Goal: Communication & Community: Connect with others

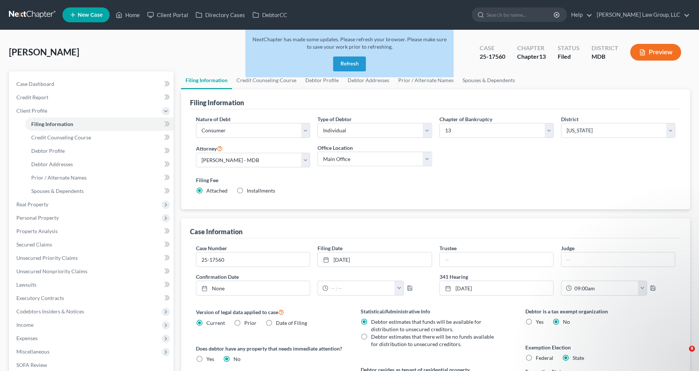
select select "1"
select select "0"
select select "3"
select select "38"
select select "0"
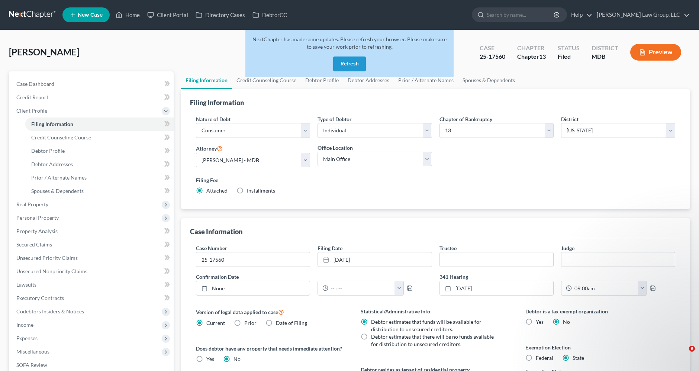
select select "21"
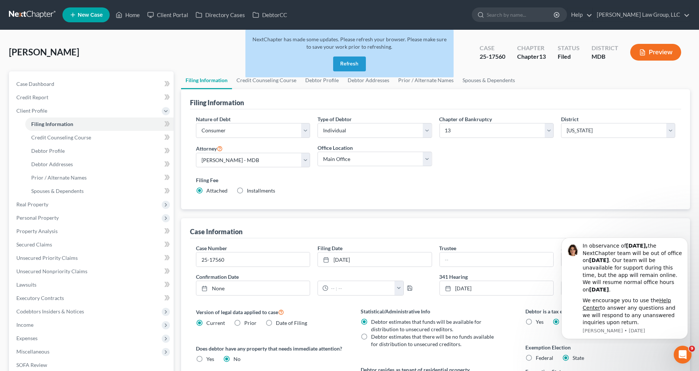
click at [343, 64] on button "Refresh" at bounding box center [349, 64] width 33 height 15
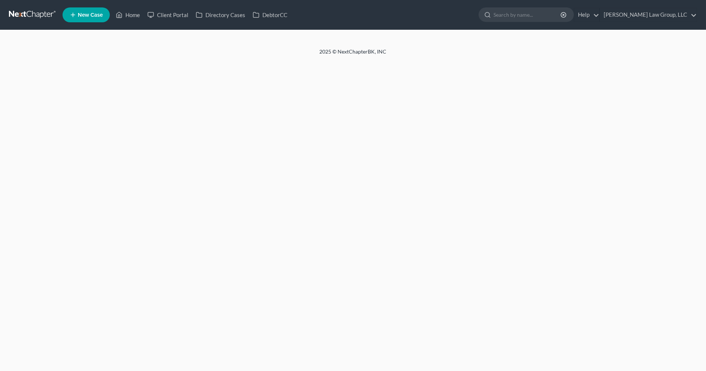
select select "1"
select select "0"
select select "3"
select select "38"
select select "0"
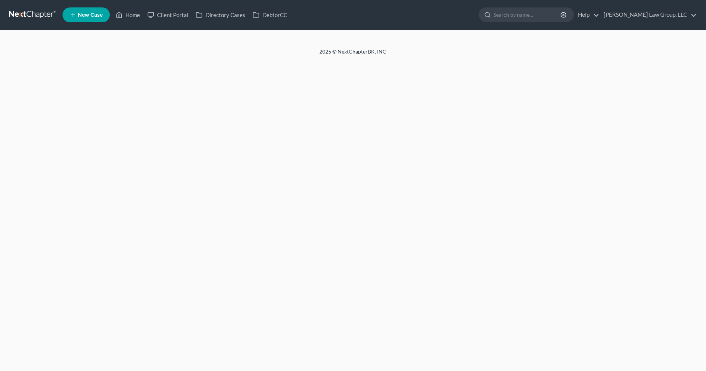
select select "21"
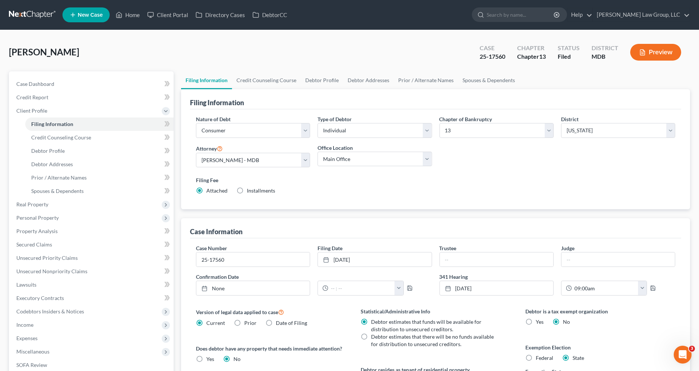
click at [38, 14] on link at bounding box center [33, 14] width 48 height 13
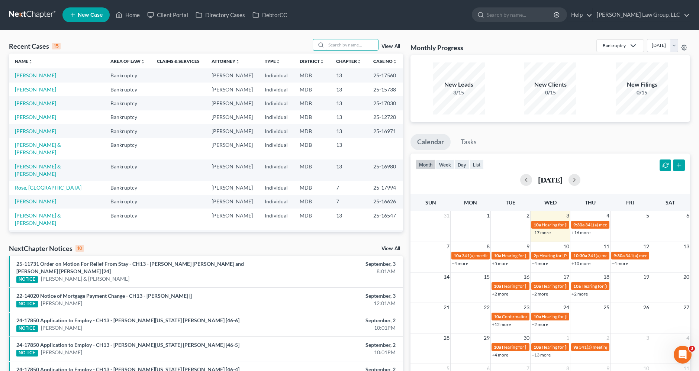
drag, startPoint x: 353, startPoint y: 41, endPoint x: 348, endPoint y: 51, distance: 11.2
click at [350, 51] on div "Recent Cases 15 View All" at bounding box center [206, 46] width 394 height 15
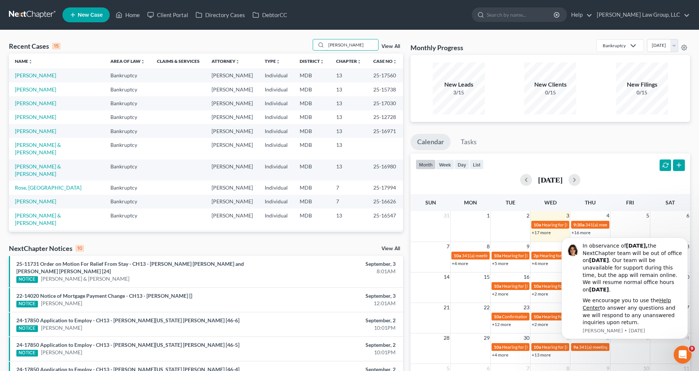
type input "williams"
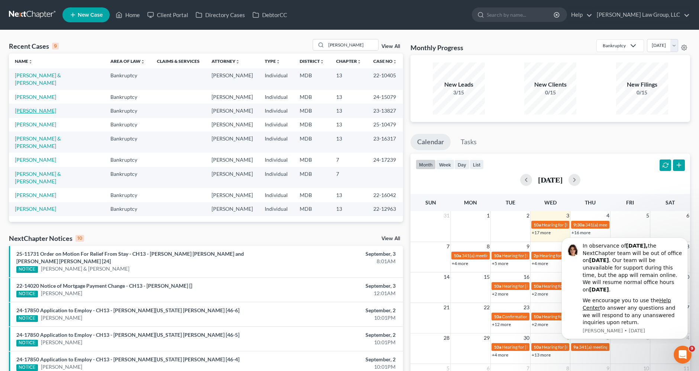
click at [37, 108] on link "Williams, Shawn" at bounding box center [35, 111] width 41 height 6
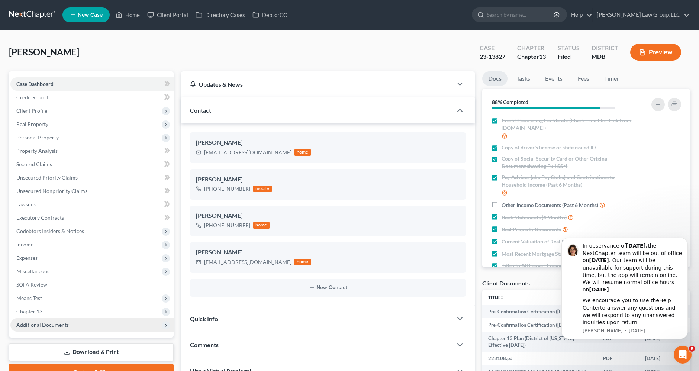
click at [39, 326] on span "Additional Documents" at bounding box center [42, 325] width 52 height 6
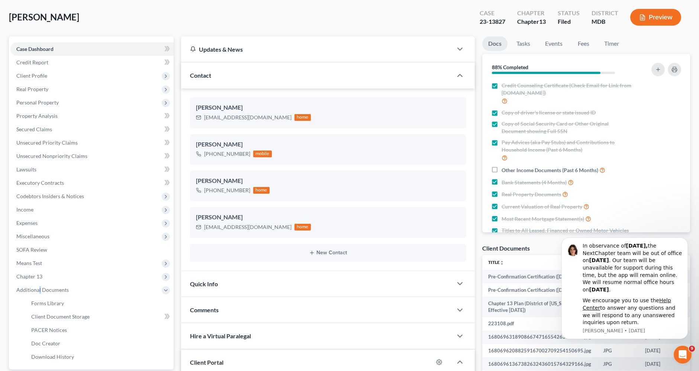
scroll to position [83, 0]
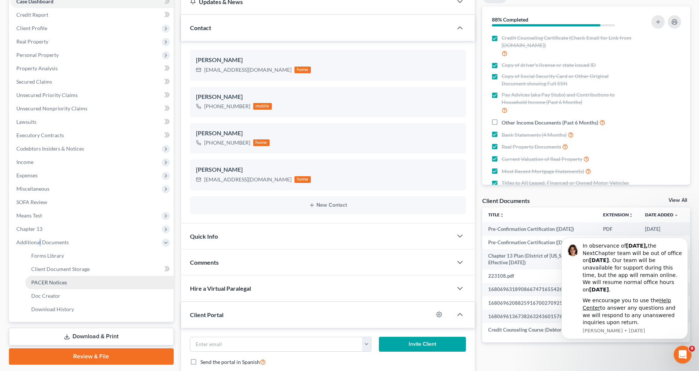
click at [52, 280] on span "PACER Notices" at bounding box center [49, 282] width 36 height 6
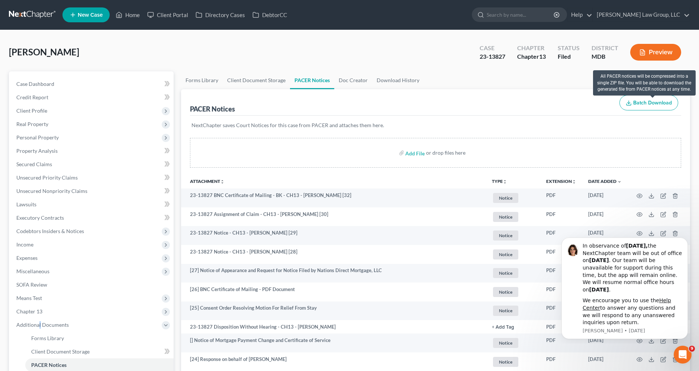
click at [648, 101] on span "Batch Download" at bounding box center [653, 103] width 39 height 6
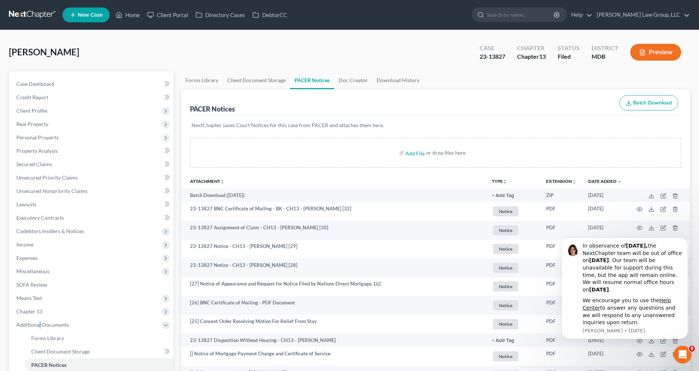
drag, startPoint x: 41, startPoint y: 15, endPoint x: 47, endPoint y: 17, distance: 6.0
click at [41, 15] on link at bounding box center [33, 14] width 48 height 13
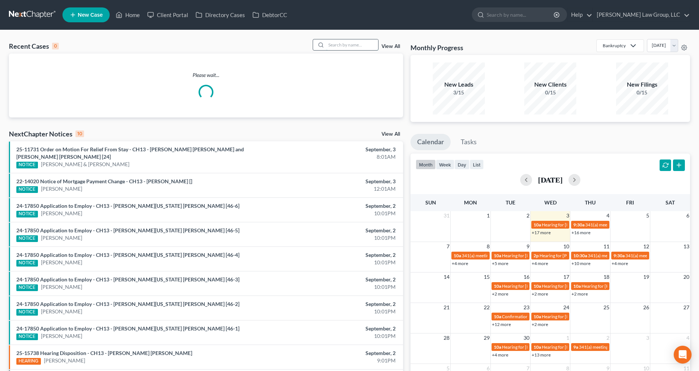
click at [348, 46] on input "search" at bounding box center [352, 44] width 52 height 11
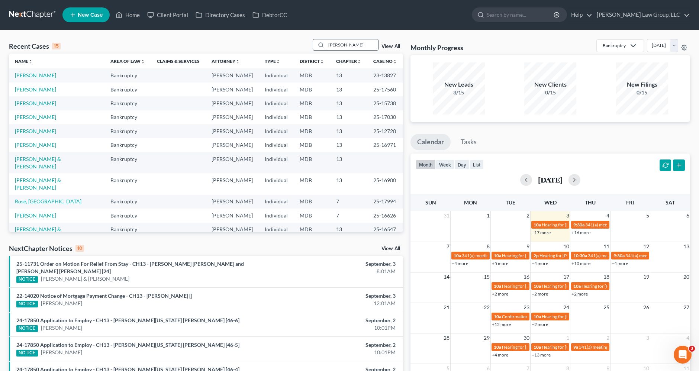
type input "paul"
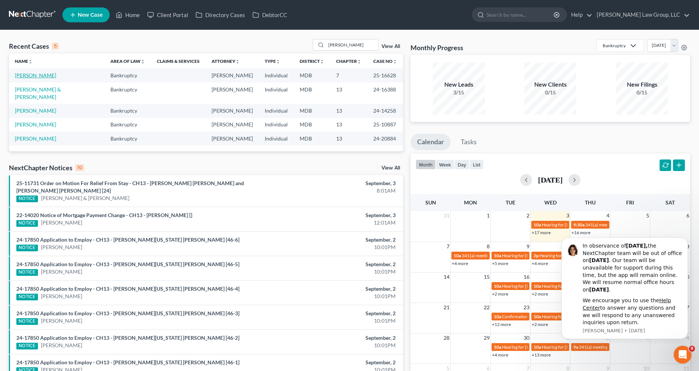
click at [26, 76] on link "[PERSON_NAME]" at bounding box center [35, 75] width 41 height 6
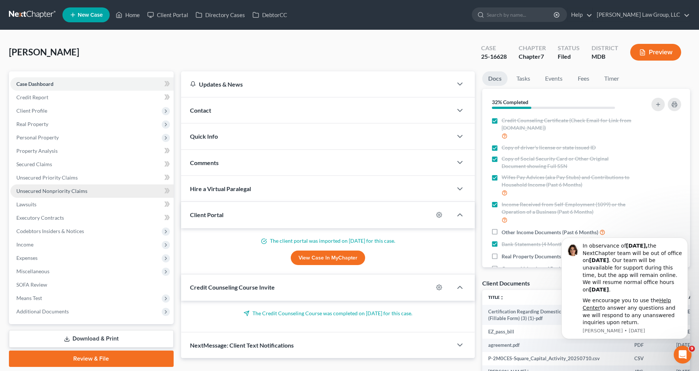
click at [60, 191] on span "Unsecured Nonpriority Claims" at bounding box center [51, 191] width 71 height 6
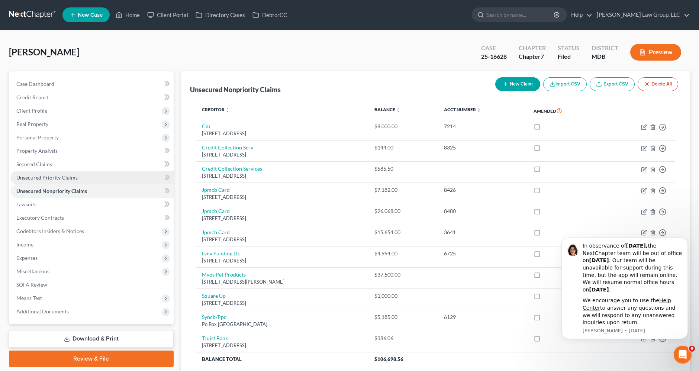
click at [57, 179] on span "Unsecured Priority Claims" at bounding box center [46, 177] width 61 height 6
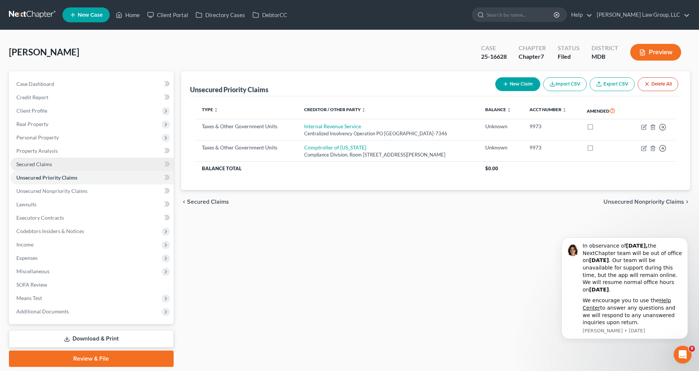
click at [40, 163] on span "Secured Claims" at bounding box center [34, 164] width 36 height 6
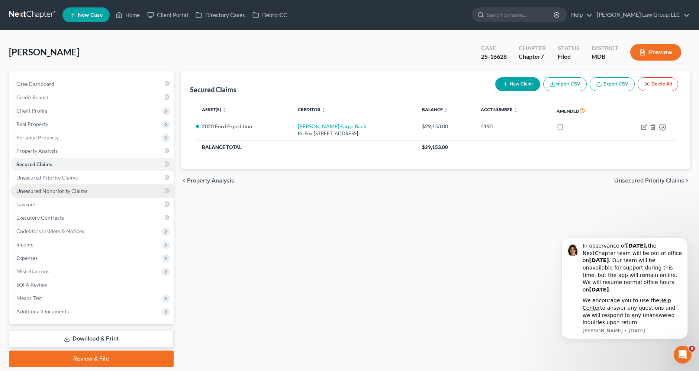
click at [60, 192] on span "Unsecured Nonpriority Claims" at bounding box center [51, 191] width 71 height 6
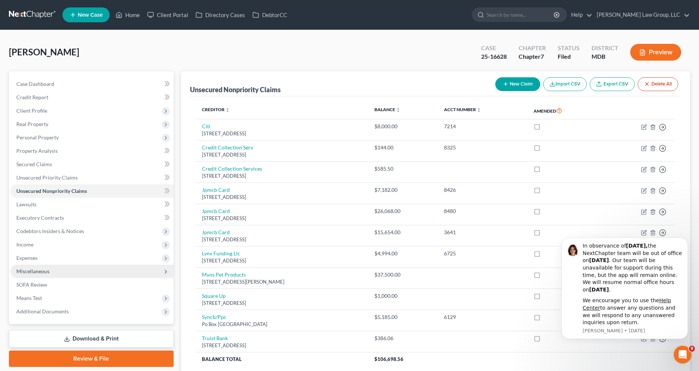
click at [41, 272] on span "Miscellaneous" at bounding box center [32, 271] width 33 height 6
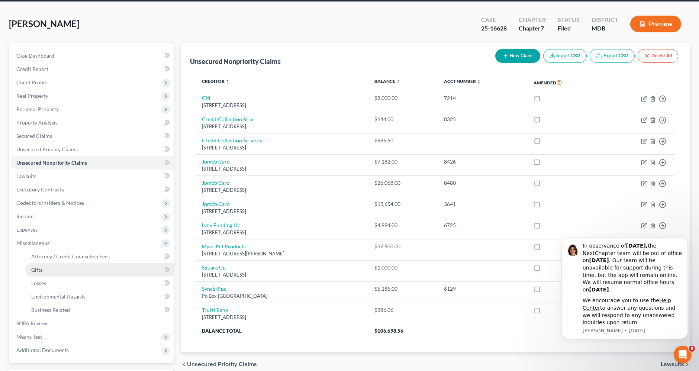
scroll to position [41, 0]
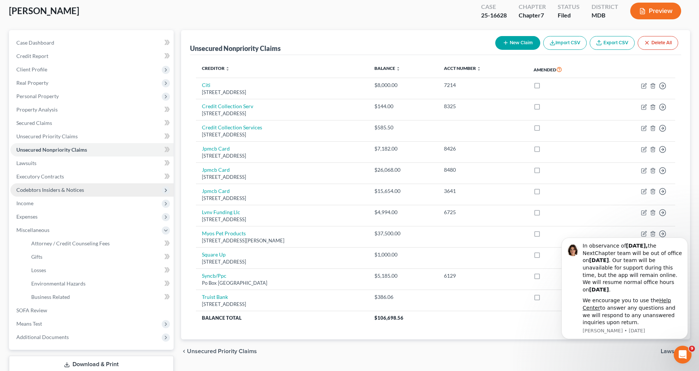
click at [45, 191] on span "Codebtors Insiders & Notices" at bounding box center [50, 190] width 68 height 6
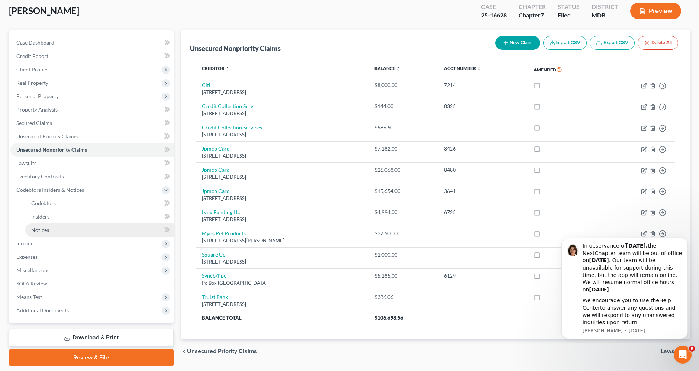
click at [42, 230] on span "Notices" at bounding box center [40, 230] width 18 height 6
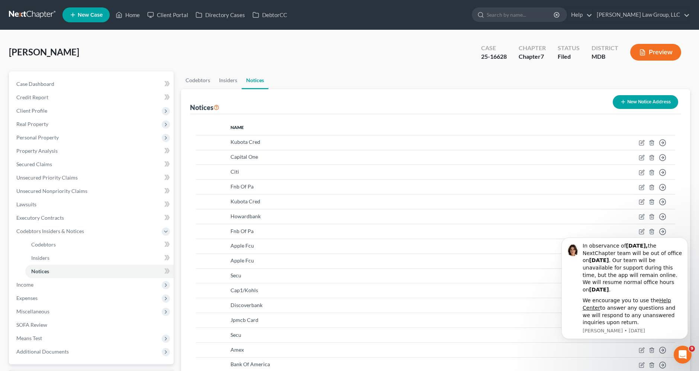
click at [36, 14] on link at bounding box center [33, 14] width 48 height 13
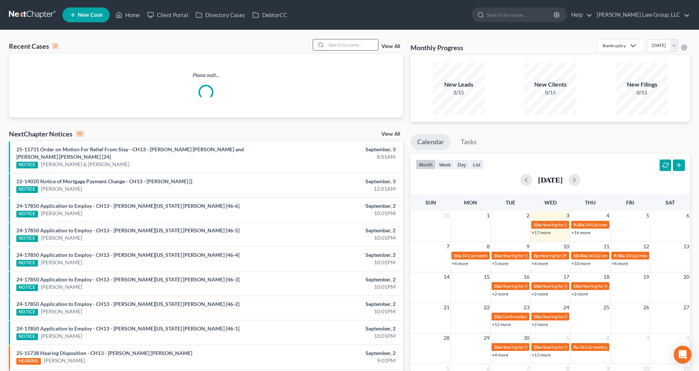
click at [336, 45] on input "search" at bounding box center [352, 44] width 52 height 11
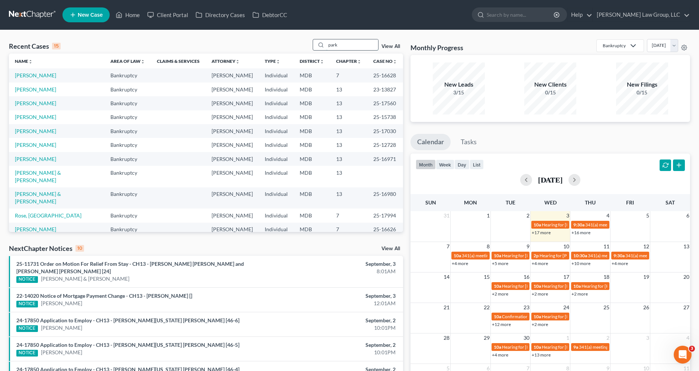
type input "park"
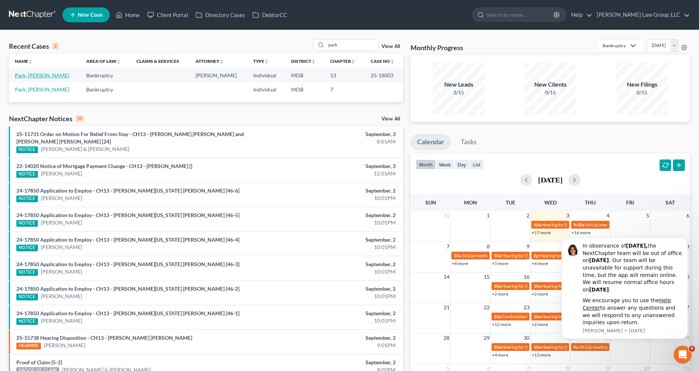
click at [39, 74] on link "Park, [PERSON_NAME]" at bounding box center [42, 75] width 54 height 6
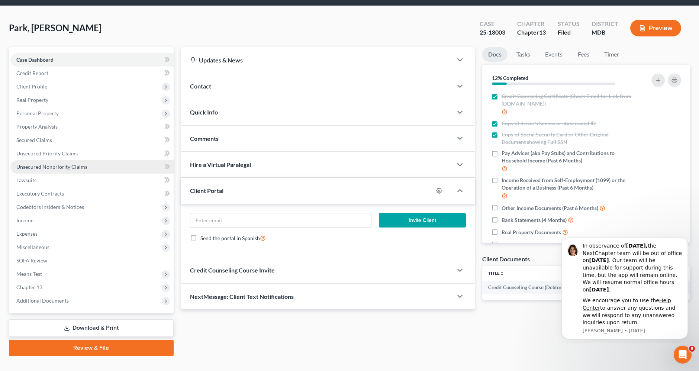
scroll to position [36, 0]
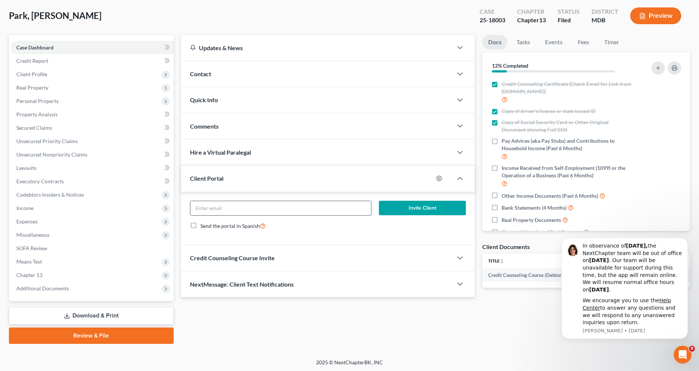
paste input "[EMAIL_ADDRESS][DOMAIN_NAME]"
type input "[EMAIL_ADDRESS][DOMAIN_NAME]"
click at [412, 209] on button "Invite Client" at bounding box center [422, 208] width 87 height 15
